Goal: Check status

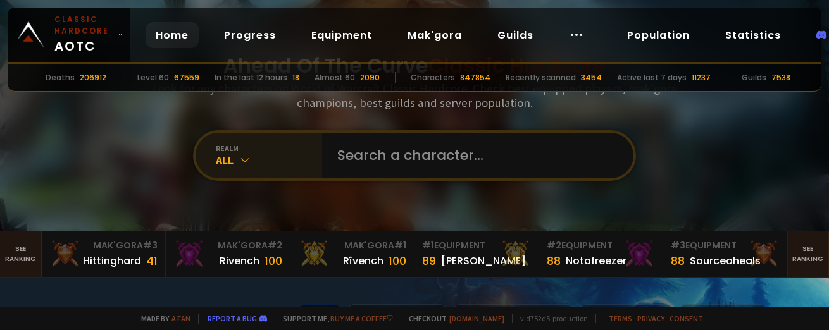
click at [253, 163] on div "All" at bounding box center [269, 160] width 106 height 15
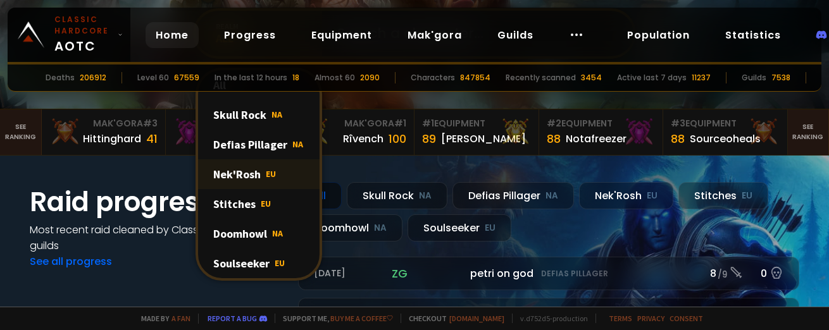
scroll to position [127, 0]
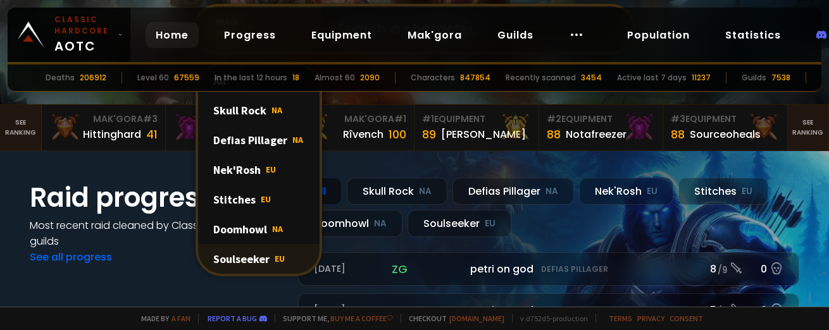
click at [262, 255] on div "Soulseeker EU" at bounding box center [258, 259] width 121 height 30
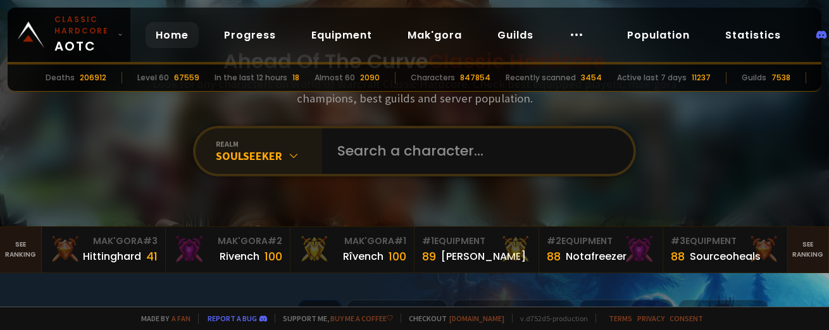
scroll to position [0, 0]
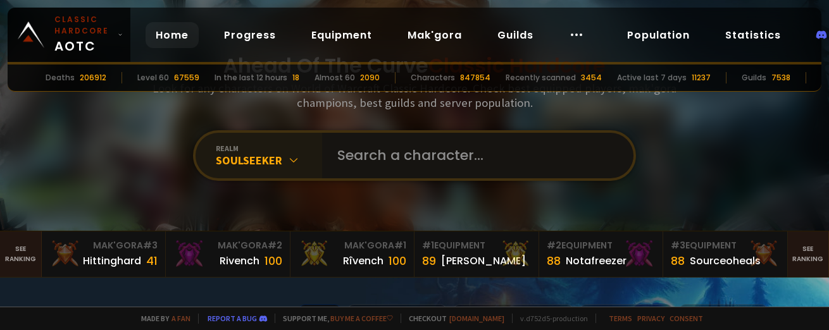
click at [381, 155] on input "text" at bounding box center [474, 156] width 288 height 46
type input "Wraithkiller"
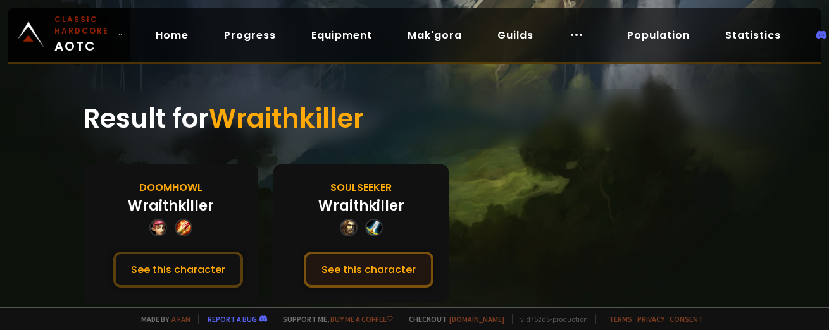
click at [383, 269] on button "See this character" at bounding box center [369, 270] width 130 height 36
